Goal: Information Seeking & Learning: Learn about a topic

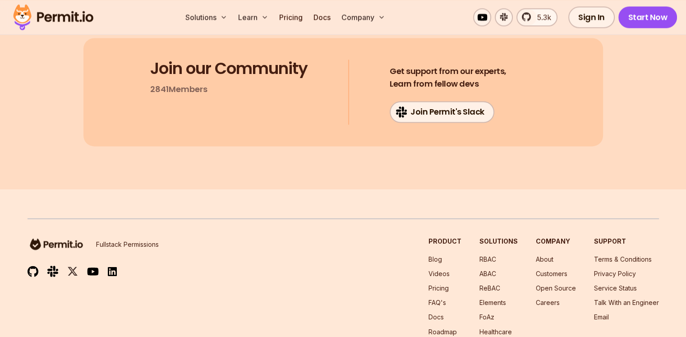
scroll to position [4906, 0]
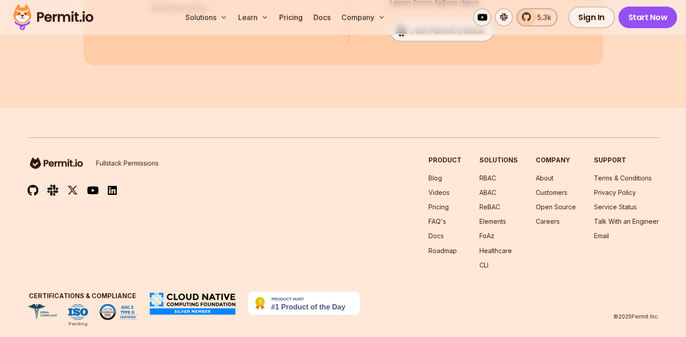
click at [544, 16] on span "5.3k" at bounding box center [541, 17] width 19 height 11
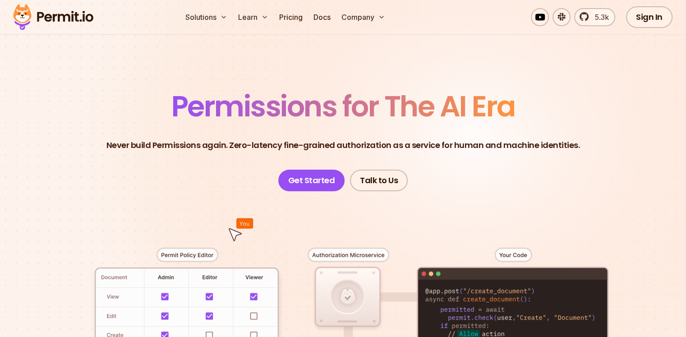
scroll to position [0, 0]
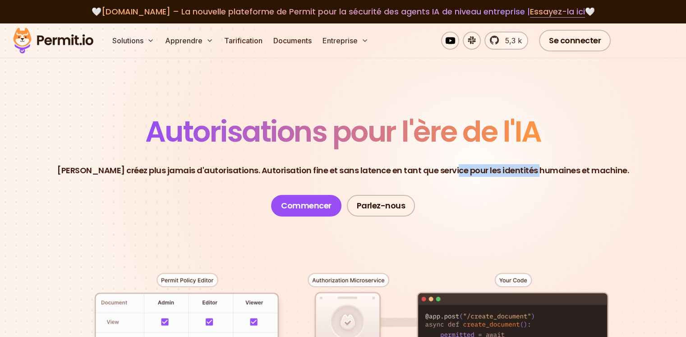
drag, startPoint x: 469, startPoint y: 171, endPoint x: 557, endPoint y: 171, distance: 87.5
click at [557, 171] on font "[PERSON_NAME] créez plus jamais d'autorisations. Autorisation fine et sans late…" at bounding box center [343, 170] width 572 height 11
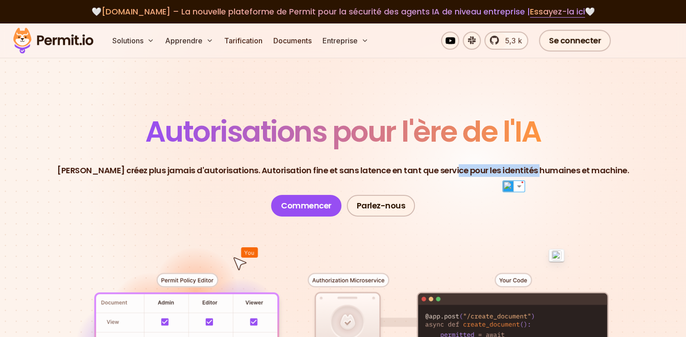
scroll to position [135, 0]
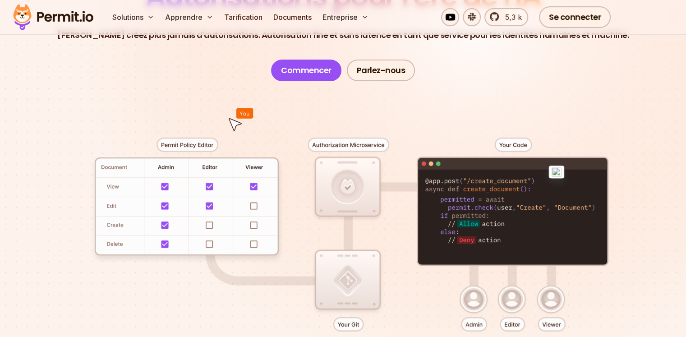
click at [429, 107] on div at bounding box center [344, 247] width 632 height 332
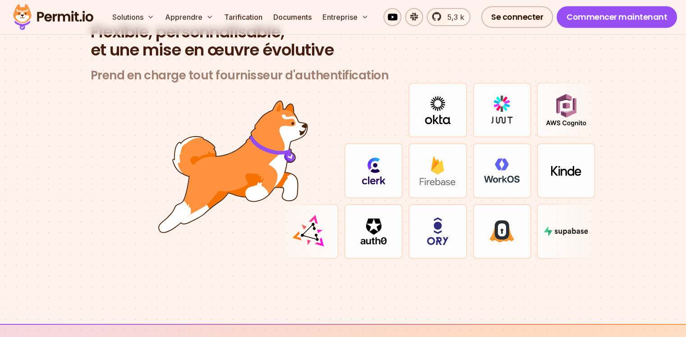
scroll to position [2707, 0]
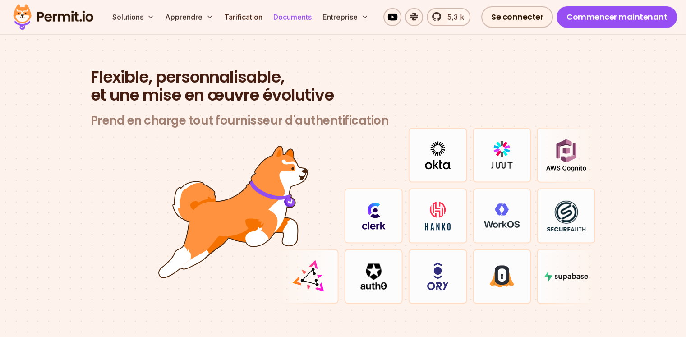
click at [312, 17] on font "Documents" at bounding box center [292, 17] width 38 height 9
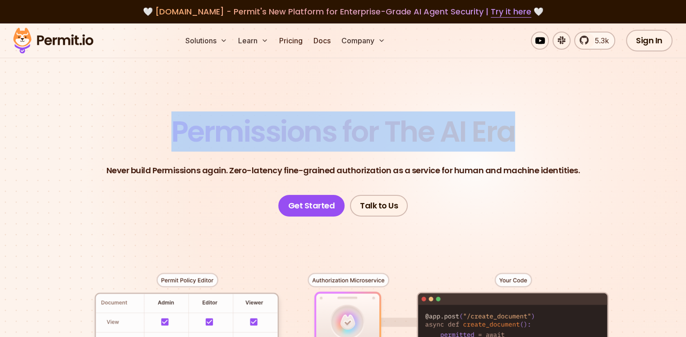
drag, startPoint x: 164, startPoint y: 139, endPoint x: 518, endPoint y: 152, distance: 354.0
click at [518, 152] on header "Permissions for The AI Era Never build Permissions again. Zero-latency fine-gra…" at bounding box center [344, 166] width 632 height 99
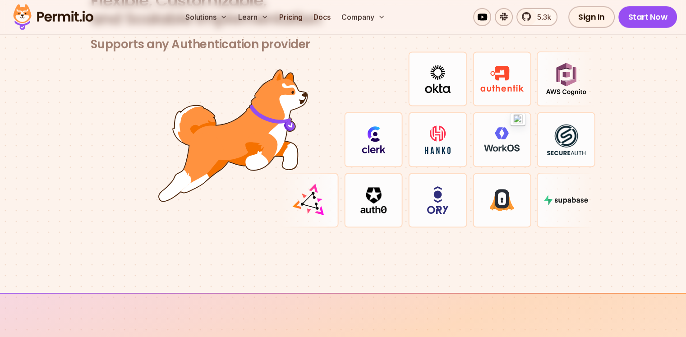
scroll to position [2662, 0]
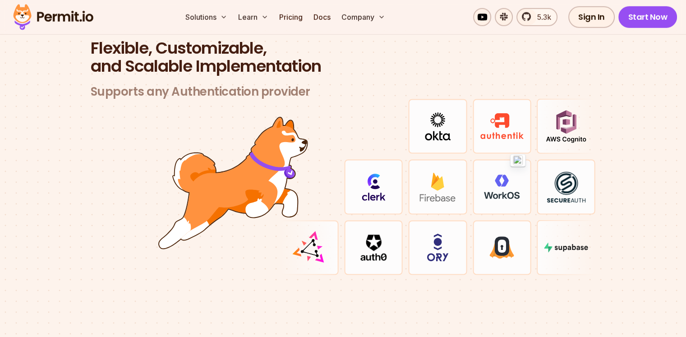
click at [507, 120] on img at bounding box center [502, 126] width 44 height 27
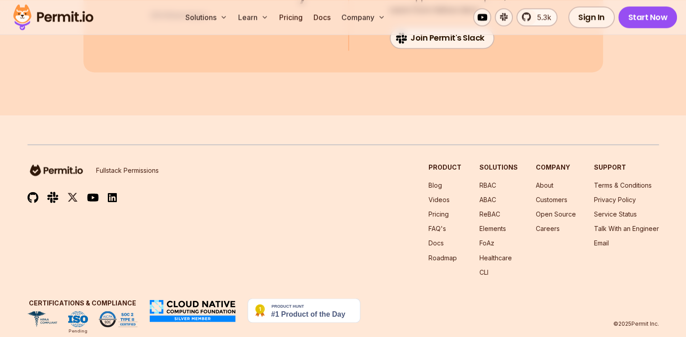
scroll to position [4906, 0]
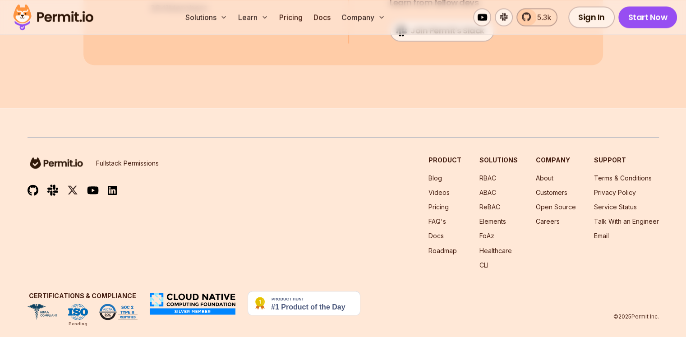
click at [535, 16] on span "5.3k" at bounding box center [541, 17] width 19 height 11
click at [544, 16] on span "5.3k" at bounding box center [541, 17] width 19 height 11
click at [117, 20] on div "Solutions Learn Pricing Docs Company 5.3k Sign In Start Now" at bounding box center [343, 17] width 686 height 35
click at [306, 17] on link "Pricing" at bounding box center [291, 17] width 31 height 18
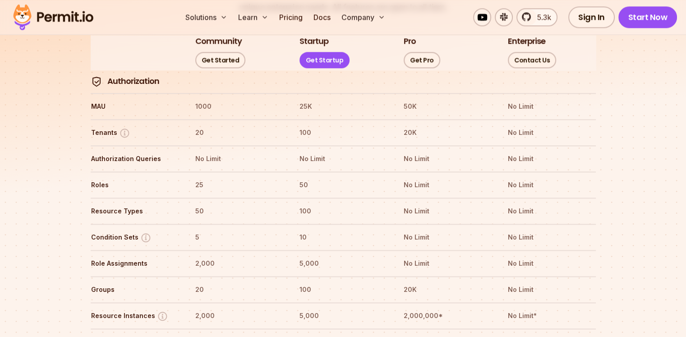
scroll to position [1038, 0]
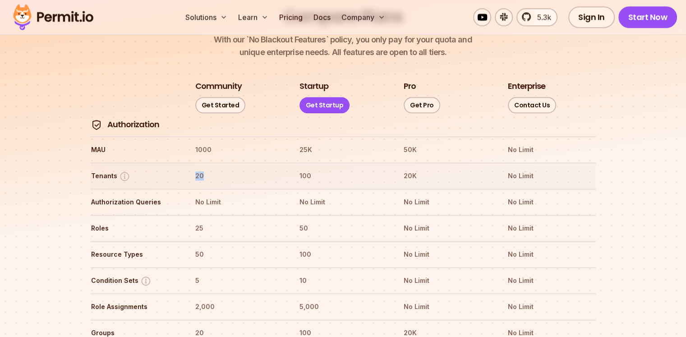
drag, startPoint x: 191, startPoint y: 145, endPoint x: 212, endPoint y: 155, distance: 23.4
click at [212, 162] on tr "Tenants 20 100 20K No Limit" at bounding box center [343, 175] width 505 height 26
drag, startPoint x: 195, startPoint y: 203, endPoint x: 209, endPoint y: 209, distance: 15.8
click at [209, 215] on tr "Roles 25 50 No Limit No Limit" at bounding box center [343, 228] width 505 height 26
click at [194, 241] on tr "Resource Types 50 100 No Limit No Limit" at bounding box center [343, 254] width 505 height 26
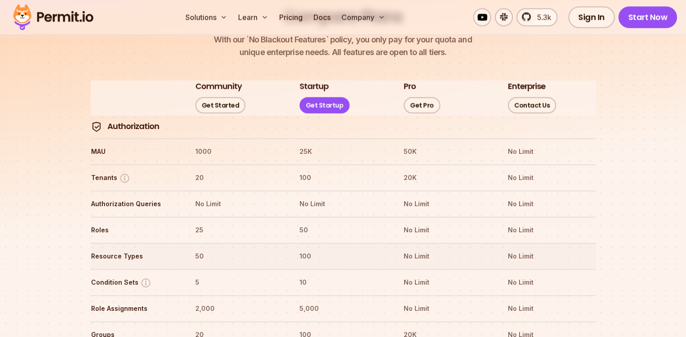
scroll to position [1083, 0]
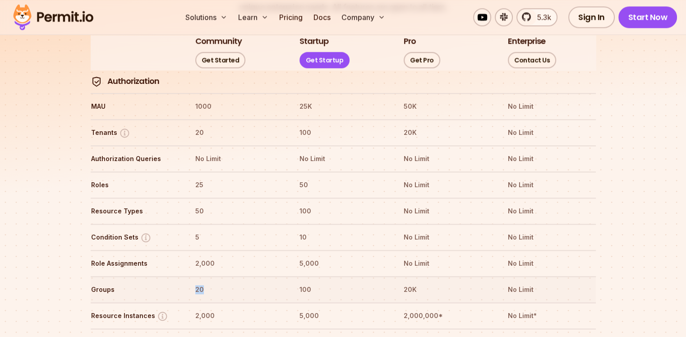
drag, startPoint x: 194, startPoint y: 258, endPoint x: 229, endPoint y: 265, distance: 35.5
click at [229, 282] on th "20" at bounding box center [239, 289] width 88 height 14
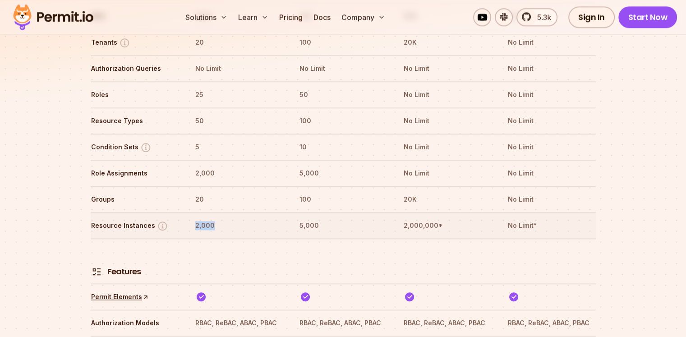
drag, startPoint x: 191, startPoint y: 200, endPoint x: 235, endPoint y: 199, distance: 43.3
click at [235, 212] on tr "Resource Instances 2,000 5,000 2,000,000* No Limit*" at bounding box center [343, 225] width 505 height 26
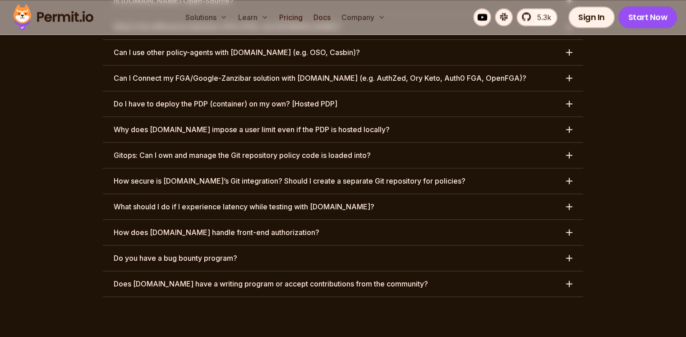
scroll to position [4734, 0]
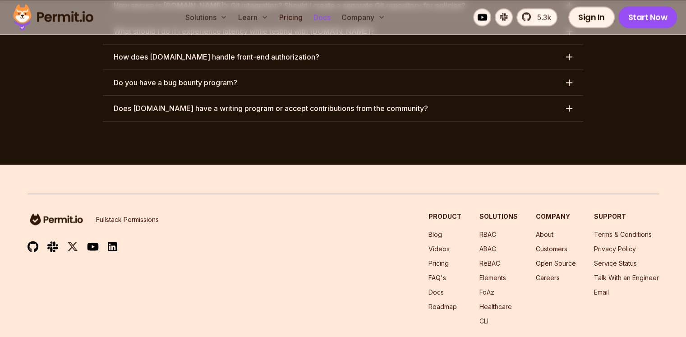
click at [334, 22] on link "Docs" at bounding box center [322, 17] width 24 height 18
